Goal: Navigation & Orientation: Find specific page/section

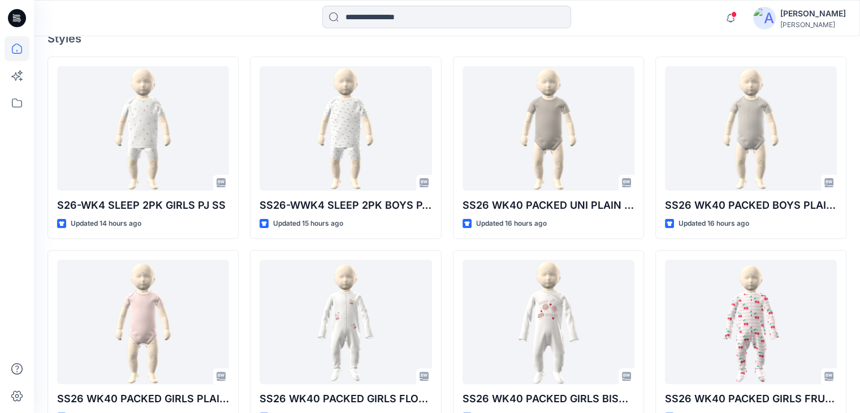
scroll to position [317, 0]
click at [11, 104] on icon at bounding box center [17, 102] width 25 height 25
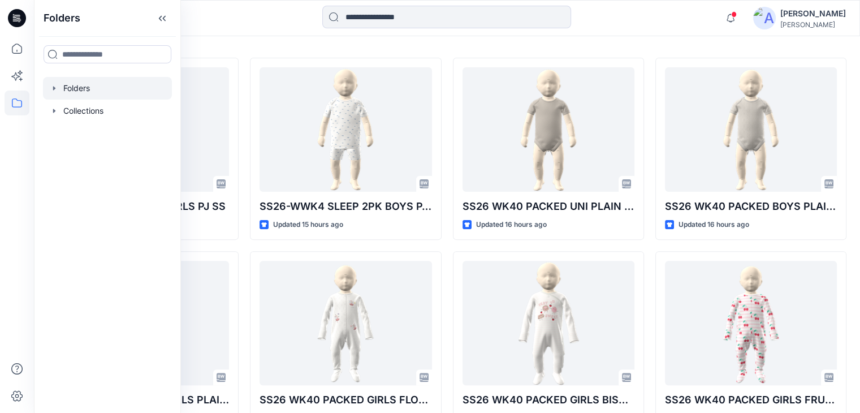
click at [70, 85] on div at bounding box center [107, 88] width 129 height 23
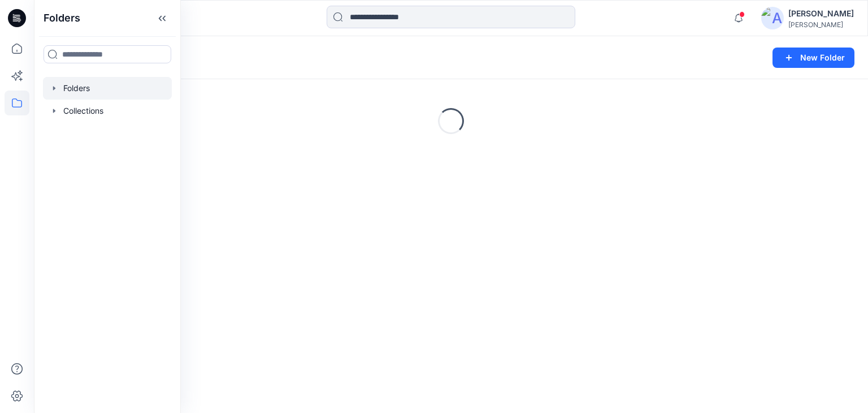
click at [266, 10] on div at bounding box center [451, 18] width 417 height 25
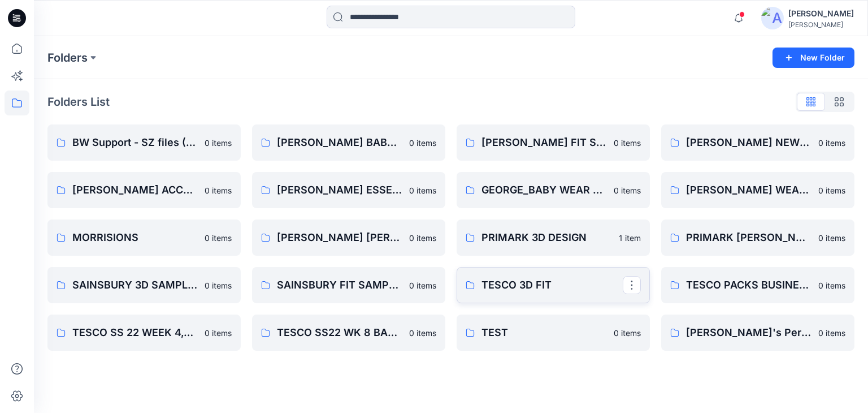
click at [544, 288] on p "TESCO 3D FIT" at bounding box center [552, 285] width 141 height 16
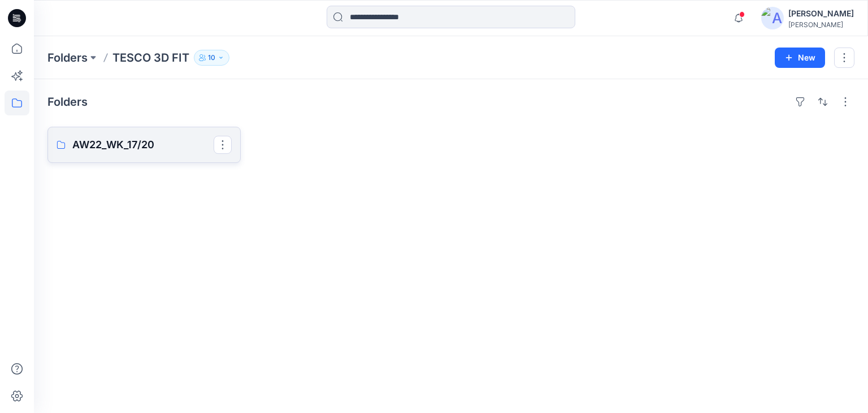
click at [123, 129] on link "AW22_WK_17/20" at bounding box center [143, 145] width 193 height 36
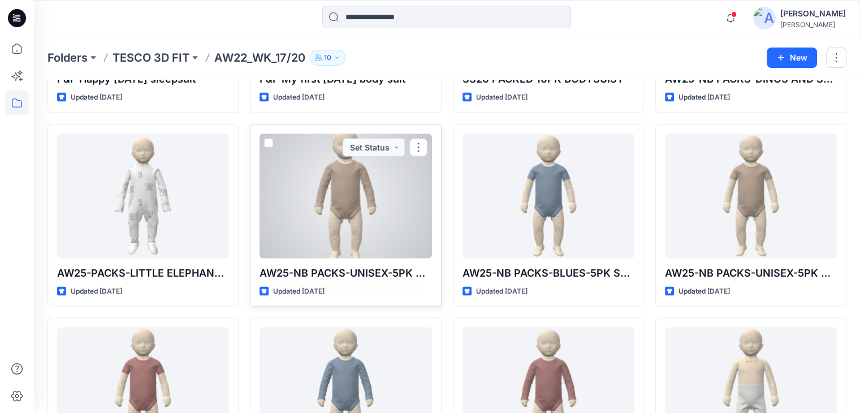
scroll to position [2345, 0]
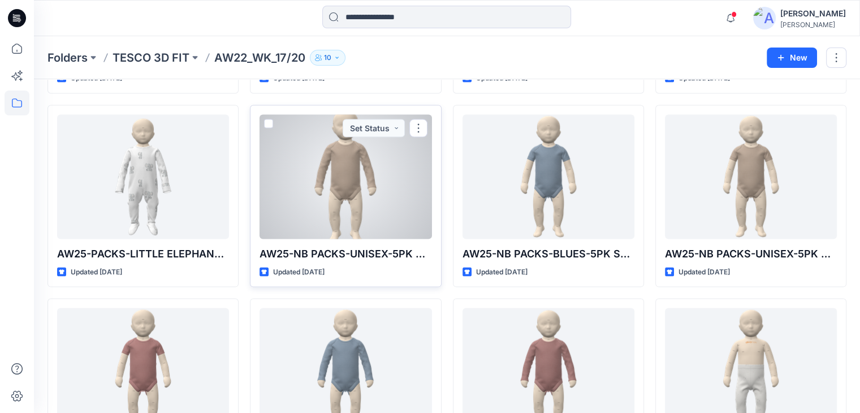
click at [367, 200] on div at bounding box center [345, 177] width 172 height 124
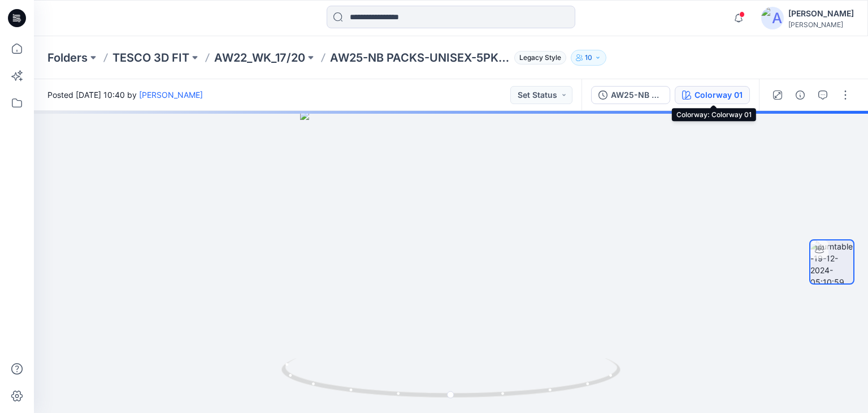
click at [703, 90] on div "Colorway 01" at bounding box center [719, 95] width 48 height 12
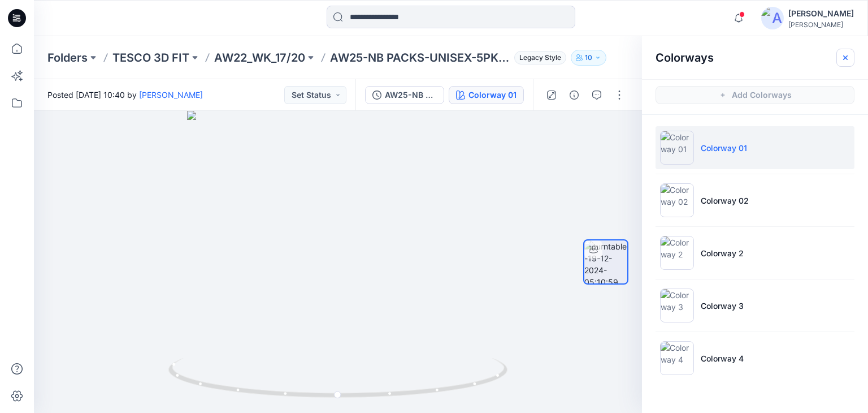
click at [850, 59] on button "button" at bounding box center [846, 58] width 18 height 18
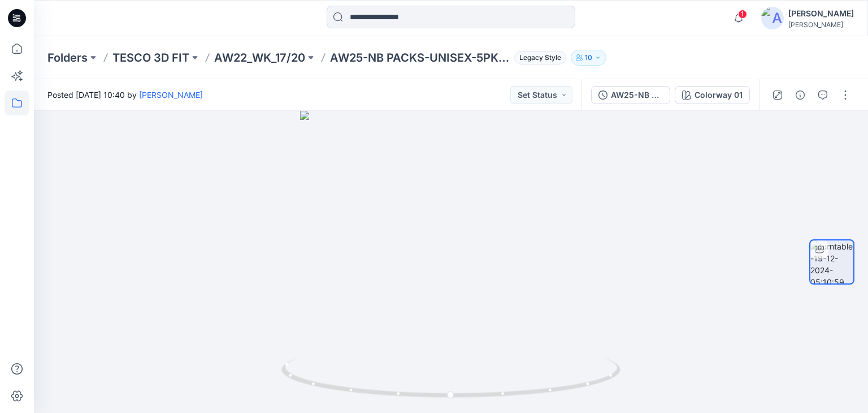
click at [12, 103] on icon at bounding box center [17, 102] width 25 height 25
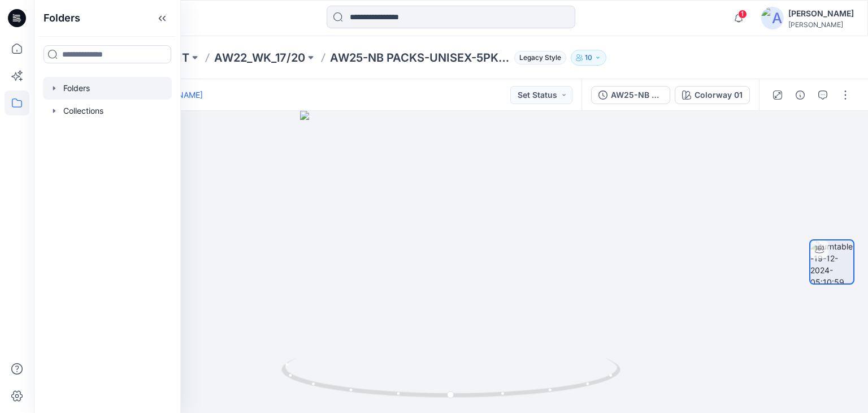
click at [76, 87] on div at bounding box center [107, 88] width 129 height 23
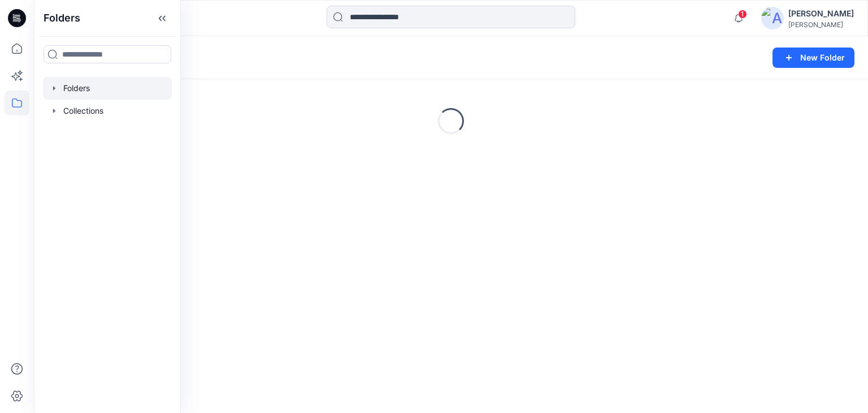
click at [250, 18] on div at bounding box center [451, 18] width 417 height 25
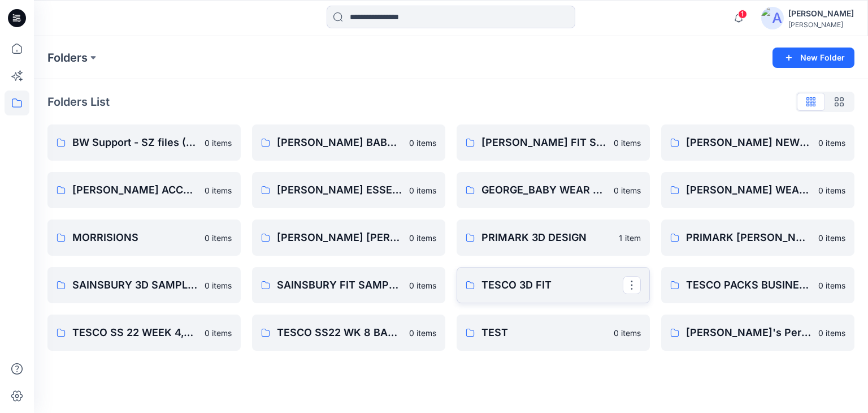
click at [545, 280] on p "TESCO 3D FIT" at bounding box center [552, 285] width 141 height 16
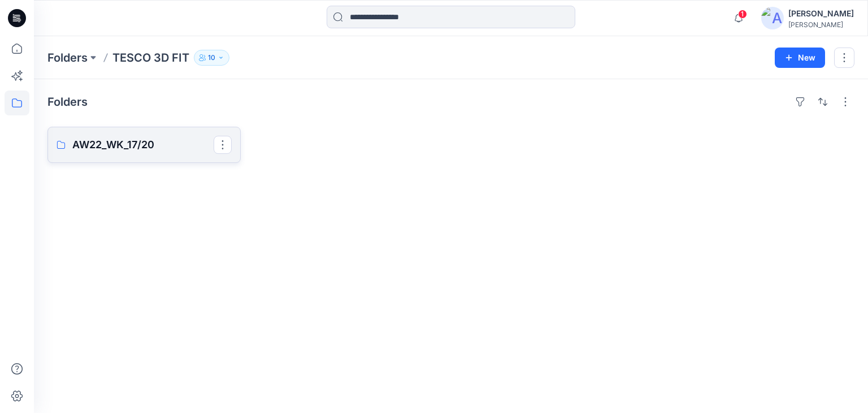
click at [114, 135] on link "AW22_WK_17/20" at bounding box center [143, 145] width 193 height 36
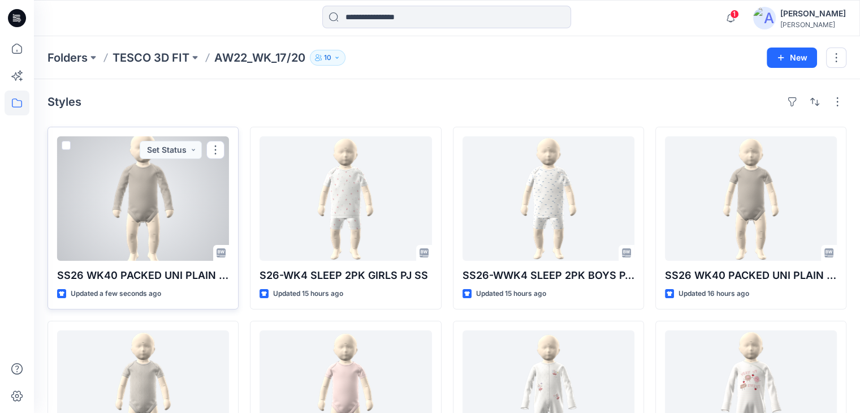
click at [178, 216] on div at bounding box center [143, 198] width 172 height 124
